Goal: Task Accomplishment & Management: Manage account settings

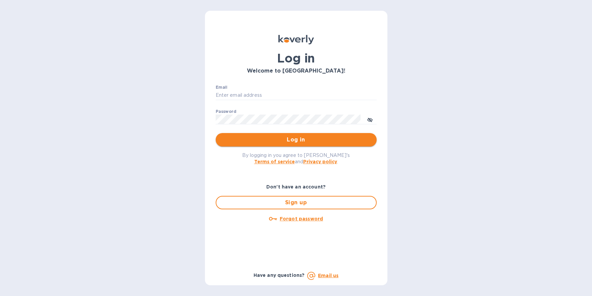
type input "christine@drinkahildie.com"
click at [283, 139] on span "Log in" at bounding box center [296, 140] width 150 height 8
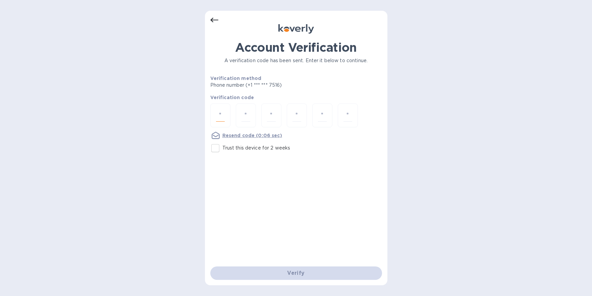
click at [223, 117] on input "number" at bounding box center [220, 115] width 9 height 12
type input "8"
type input "9"
type input "7"
type input "4"
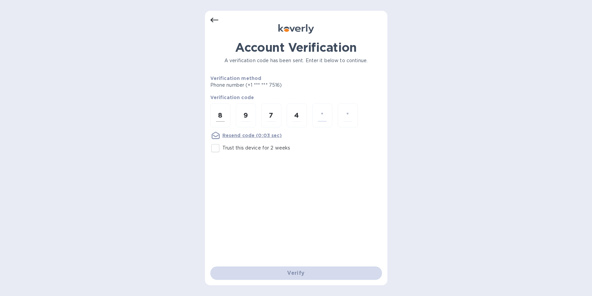
type input "9"
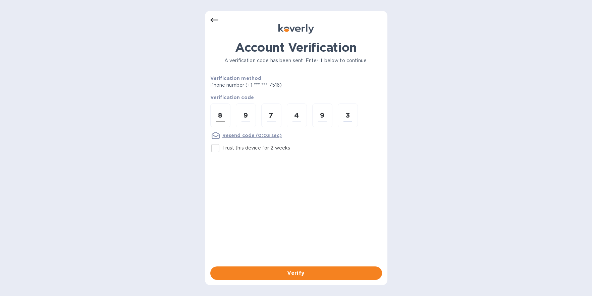
type input "3"
